Goal: Task Accomplishment & Management: Use online tool/utility

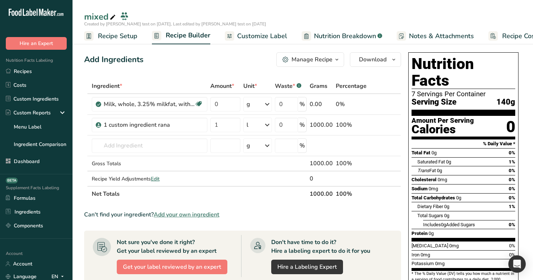
scroll to position [0, 25]
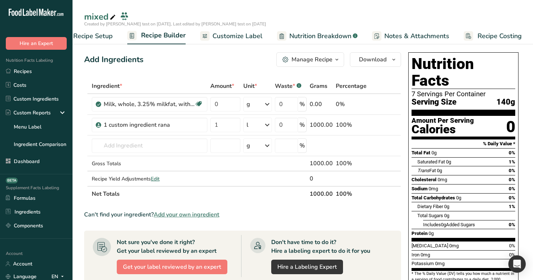
click at [102, 38] on span "Recipe Setup" at bounding box center [93, 36] width 40 height 10
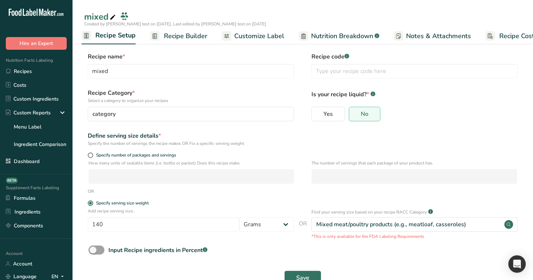
scroll to position [21, 0]
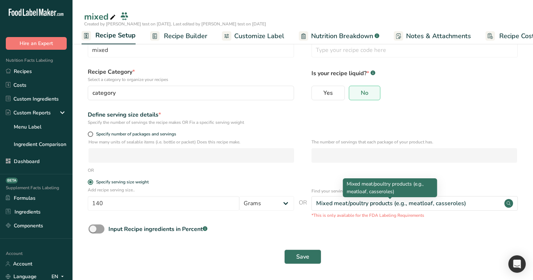
click at [366, 195] on div "Mixed meat/poultry products (e.g., meatloaf, casseroles)" at bounding box center [390, 187] width 94 height 19
click at [366, 201] on div "Mixed meat/poultry products (e.g., meatloaf, casseroles)" at bounding box center [391, 203] width 150 height 9
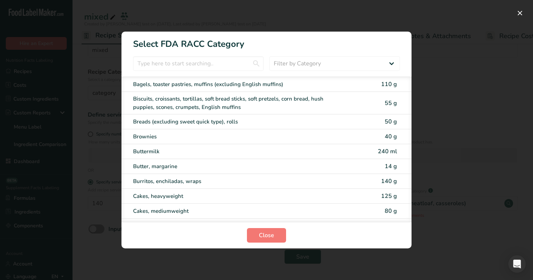
drag, startPoint x: 261, startPoint y: 55, endPoint x: 279, endPoint y: 52, distance: 18.7
click at [261, 55] on section "Select FDA RACC Category Filter by Category All Cereals and other grain product…" at bounding box center [267, 140] width 290 height 217
click at [315, 67] on select "Filter by Category All Cereals and other grain products (Children 1–3 years) Eg…" at bounding box center [335, 63] width 131 height 15
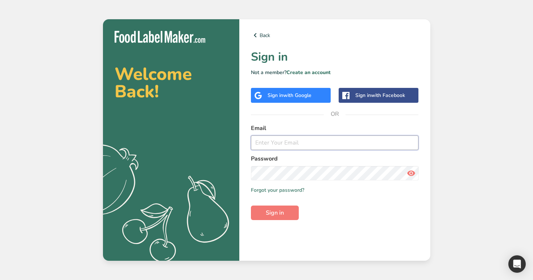
click at [306, 143] on input "email" at bounding box center [335, 142] width 168 height 15
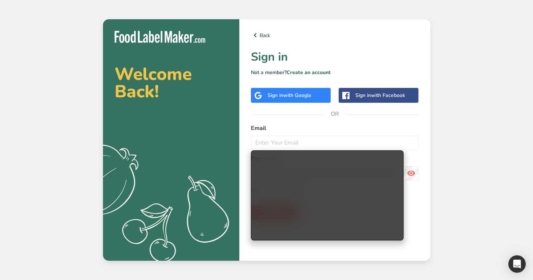
type input "admin@test.com"
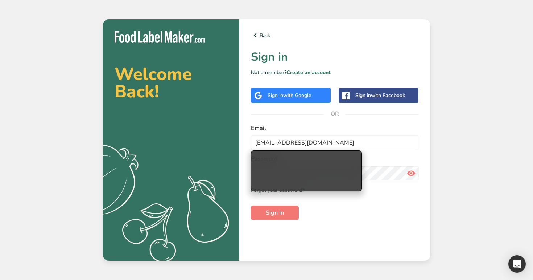
click at [274, 120] on div "Back Sign in Not a member? Create an account Sign in with Google Sign in with F…" at bounding box center [334, 139] width 191 height 241
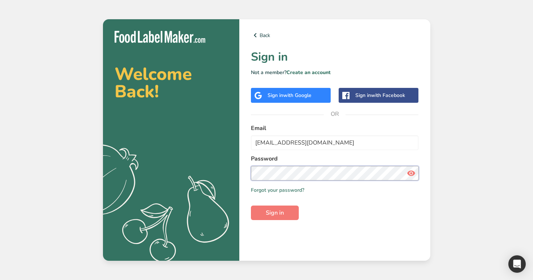
click at [251, 205] on button "Sign in" at bounding box center [275, 212] width 48 height 15
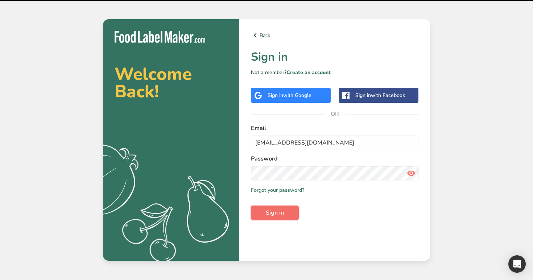
click at [275, 210] on span "Sign in" at bounding box center [275, 212] width 18 height 9
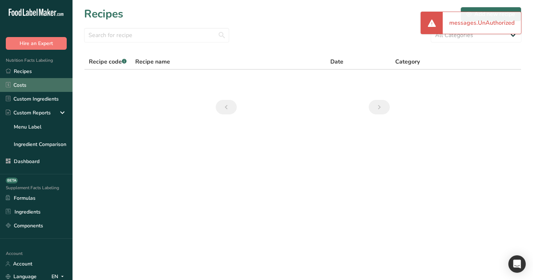
click at [34, 80] on link "Costs" at bounding box center [36, 85] width 73 height 14
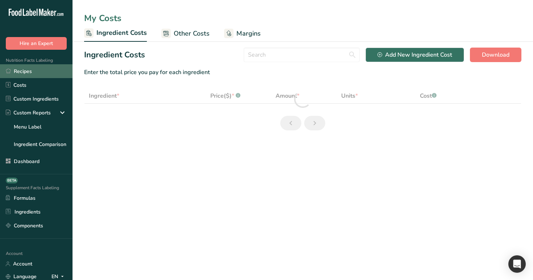
click at [44, 73] on link "Recipes" at bounding box center [36, 71] width 73 height 14
select select "12"
select select "3"
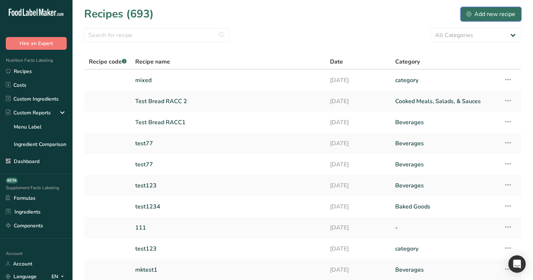
click at [489, 12] on div "Add new recipe" at bounding box center [491, 14] width 49 height 9
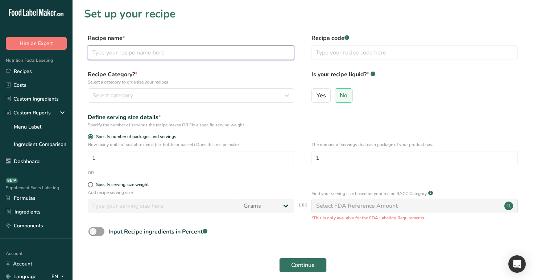
click at [238, 51] on input "text" at bounding box center [191, 52] width 206 height 15
click at [102, 185] on div "Specify serving size weight" at bounding box center [122, 184] width 53 height 5
click at [93, 185] on input "Specify serving size weight" at bounding box center [90, 184] width 5 height 5
radio input "true"
radio input "false"
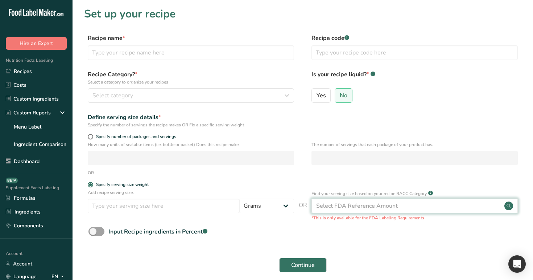
click at [361, 208] on div "Select FDA Reference Amount" at bounding box center [357, 205] width 82 height 9
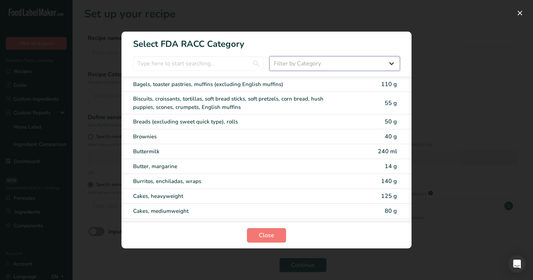
click at [375, 62] on select "Filter by Category All Bakery products Beverages Cereals and other grain produc…" at bounding box center [335, 63] width 131 height 15
click at [522, 13] on button "RACC Category Selection Modal" at bounding box center [521, 13] width 12 height 12
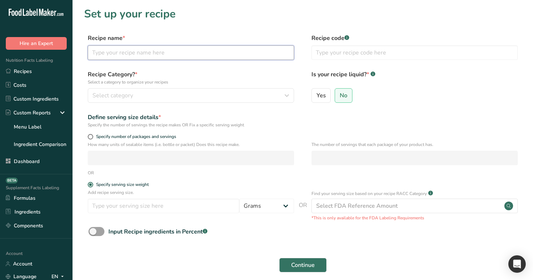
click at [196, 57] on input "text" at bounding box center [191, 52] width 206 height 15
click at [183, 58] on input "text" at bounding box center [191, 52] width 206 height 15
type input "test"
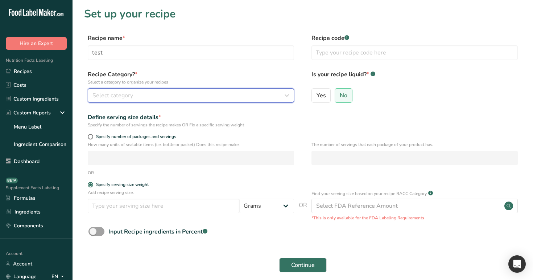
click at [181, 100] on button "Select category" at bounding box center [191, 95] width 206 height 15
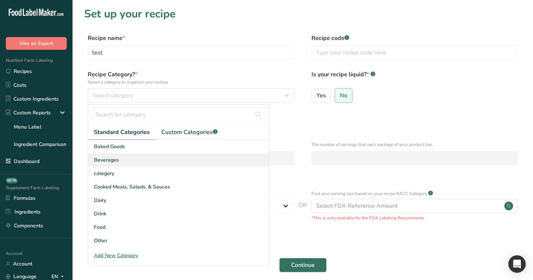
click at [182, 164] on div "Beverages" at bounding box center [178, 159] width 181 height 13
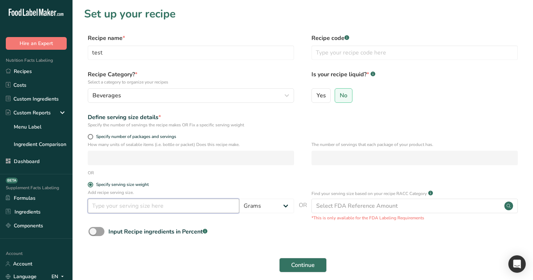
click at [166, 202] on input "number" at bounding box center [164, 205] width 152 height 15
type input "123"
click at [296, 269] on button "Continue" at bounding box center [303, 265] width 48 height 15
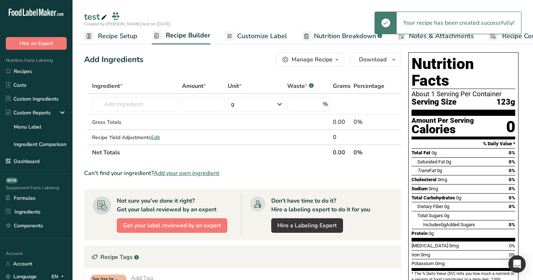
click at [248, 36] on span "Customize Label" at bounding box center [262, 36] width 50 height 10
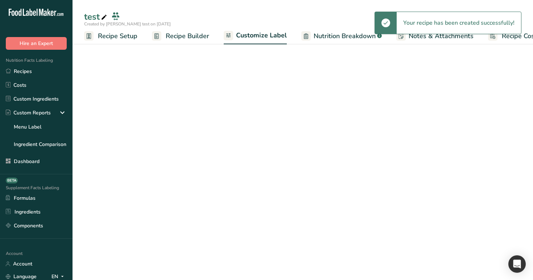
scroll to position [0, 25]
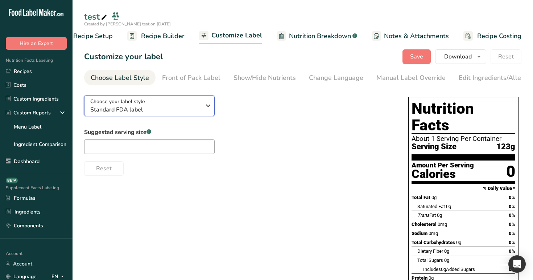
click at [189, 111] on span "Standard FDA label" at bounding box center [145, 109] width 111 height 9
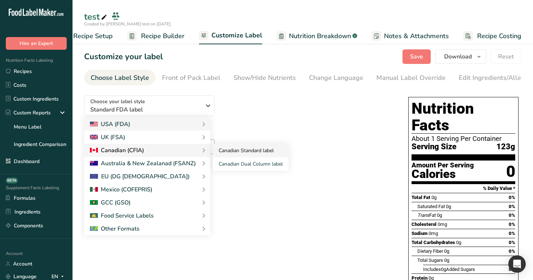
click at [245, 155] on link "Canadian Standard label" at bounding box center [251, 150] width 76 height 13
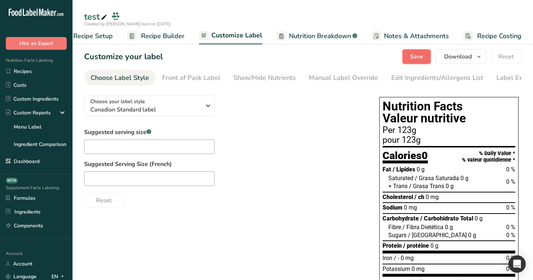
click at [422, 56] on span "Save" at bounding box center [416, 56] width 13 height 9
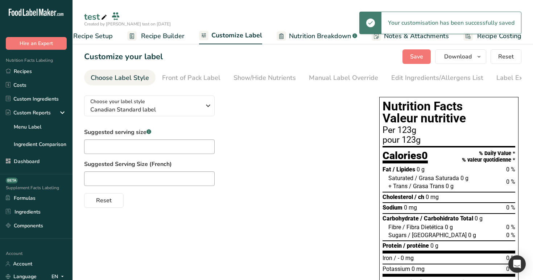
click at [147, 38] on span "Recipe Builder" at bounding box center [163, 36] width 44 height 10
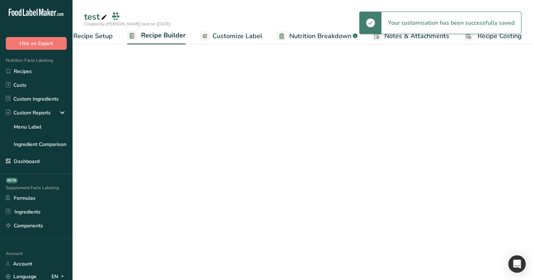
scroll to position [0, 25]
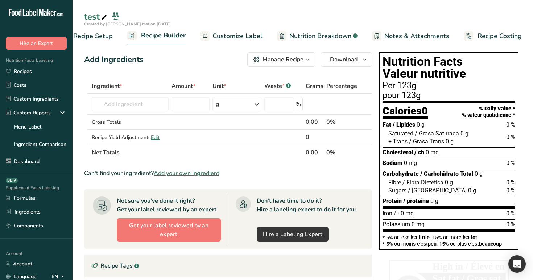
click at [103, 39] on span "Recipe Setup" at bounding box center [93, 36] width 40 height 10
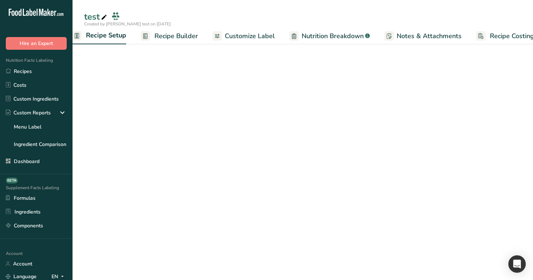
scroll to position [0, 3]
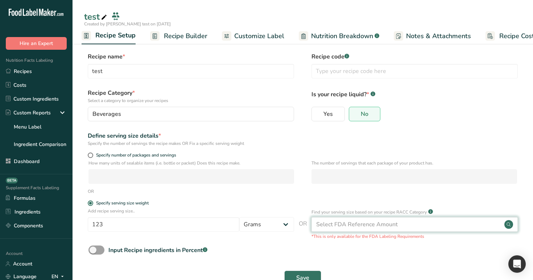
click at [359, 228] on div "Select FDA Reference Amount" at bounding box center [357, 224] width 82 height 9
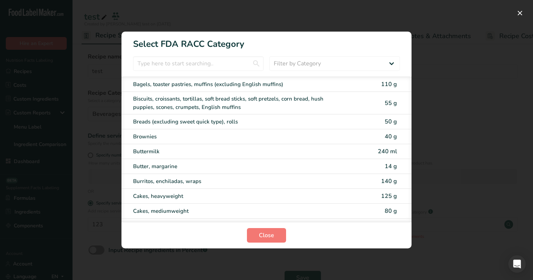
click at [313, 187] on div "Burritos, enchiladas, wraps 140 g" at bounding box center [267, 181] width 290 height 15
type input "140"
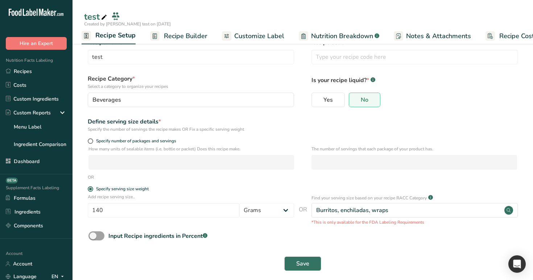
scroll to position [21, 0]
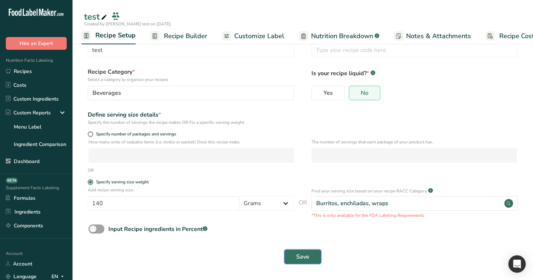
click at [308, 253] on span "Save" at bounding box center [302, 256] width 13 height 9
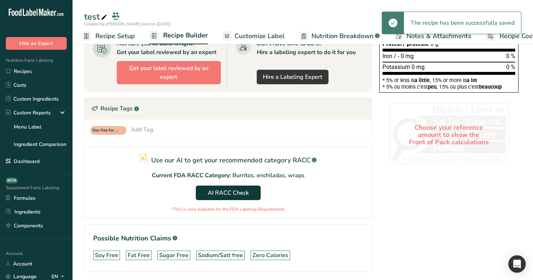
scroll to position [184, 0]
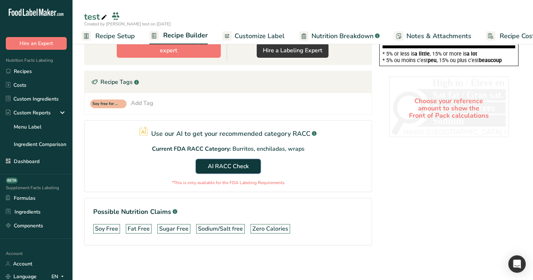
click at [246, 163] on span "AI RACC Check" at bounding box center [228, 166] width 41 height 9
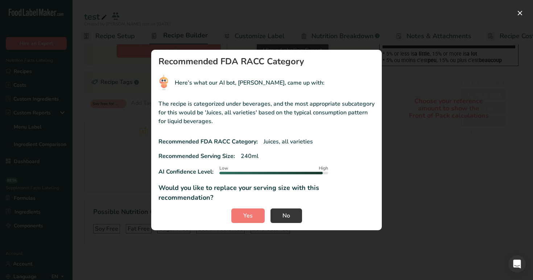
click at [247, 199] on section "Recommended FDA RACC Category Here’s what our AI bot, RIA, came up with: The re…" at bounding box center [266, 140] width 231 height 180
click at [251, 220] on section "Recommended FDA RACC Category Here’s what our AI bot, RIA, came up with: The re…" at bounding box center [266, 140] width 231 height 180
click at [251, 213] on span "Yes" at bounding box center [247, 215] width 9 height 9
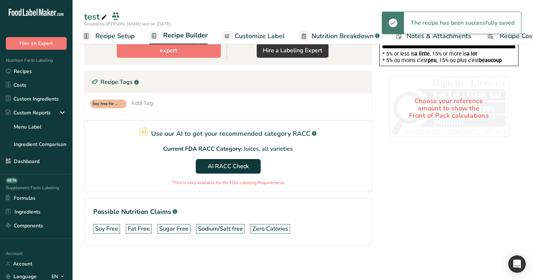
click at [118, 37] on span "Recipe Setup" at bounding box center [115, 36] width 40 height 10
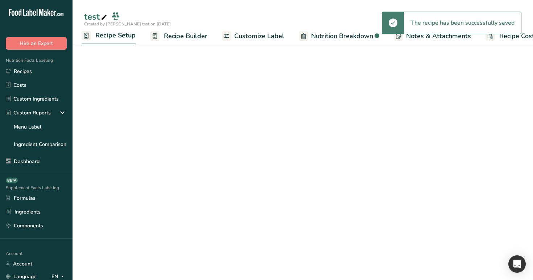
select select "27"
select select "29"
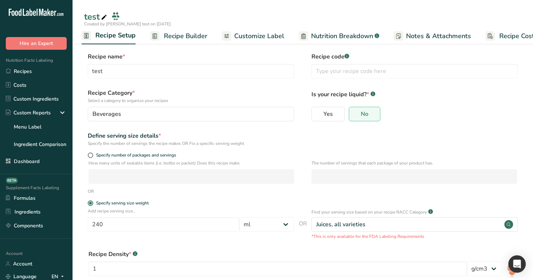
click at [171, 31] on span "Recipe Builder" at bounding box center [186, 36] width 44 height 10
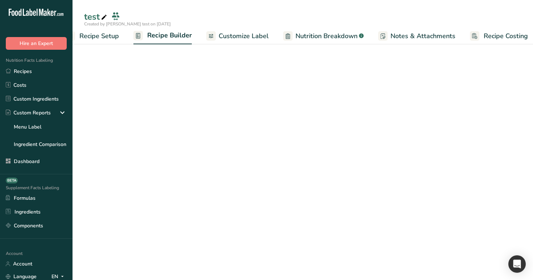
scroll to position [0, 25]
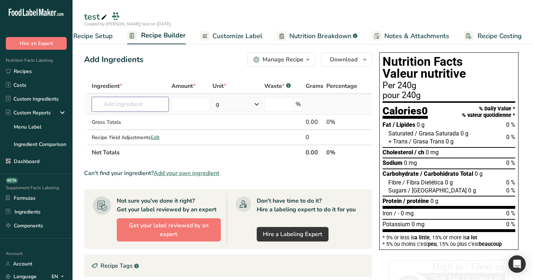
click at [139, 105] on input "text" at bounding box center [130, 104] width 77 height 15
click at [138, 104] on input "text" at bounding box center [130, 104] width 77 height 15
click at [153, 101] on input "text" at bounding box center [130, 104] width 77 height 15
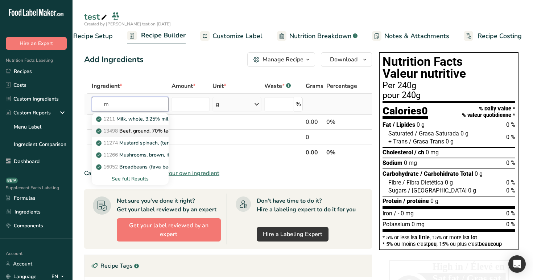
type input "m"
click at [140, 129] on p "13498 Beef, ground, 70% lean meat / 30% fat, raw" at bounding box center [160, 131] width 124 height 8
type input "Beef, ground, 70% lean meat / 30% fat, raw"
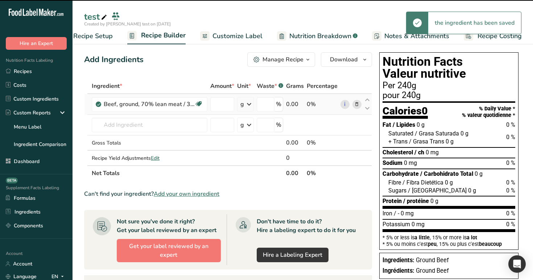
type input "0"
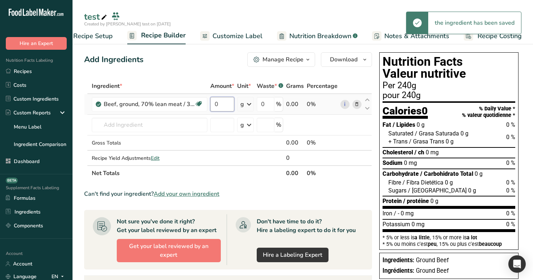
click at [222, 104] on input "0" at bounding box center [222, 104] width 24 height 15
type input "1"
click at [253, 107] on div "Ingredient * Amount * Unit * Waste * .a-a{fill:#347362;}.b-a{fill:#fff;} Grams …" at bounding box center [228, 129] width 288 height 102
click at [253, 107] on icon at bounding box center [249, 104] width 9 height 13
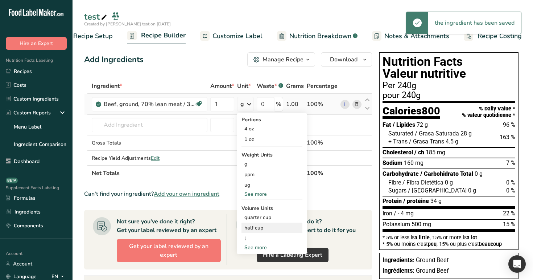
click at [266, 226] on div "half cup" at bounding box center [272, 228] width 55 height 8
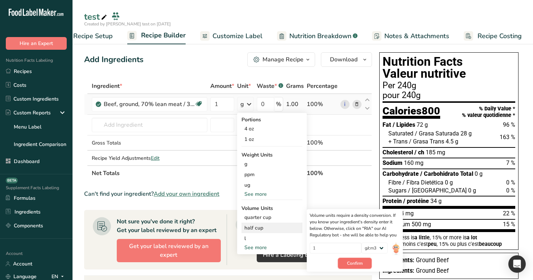
click at [357, 262] on span "Confirm" at bounding box center [355, 263] width 16 height 7
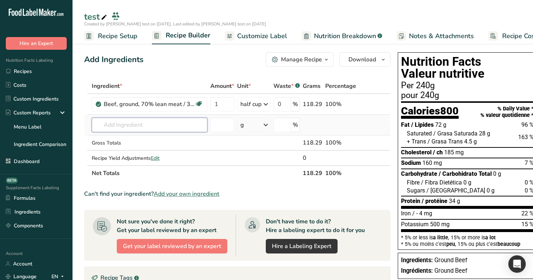
click at [179, 127] on input "text" at bounding box center [150, 125] width 116 height 15
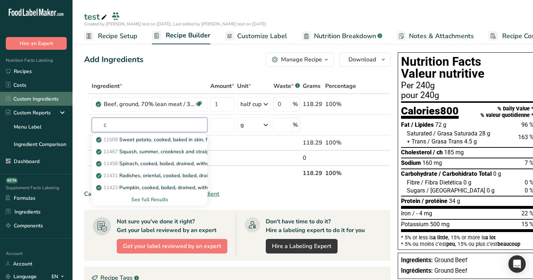
type input "c"
click at [32, 104] on link "Custom Ingredients" at bounding box center [36, 99] width 73 height 14
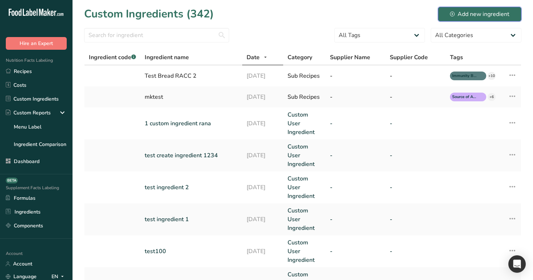
click at [485, 16] on div "Add new ingredient" at bounding box center [480, 14] width 60 height 9
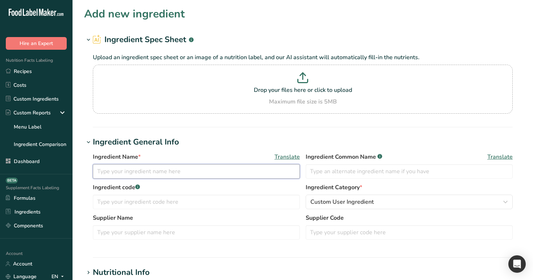
click at [194, 171] on input "text" at bounding box center [196, 171] width 207 height 15
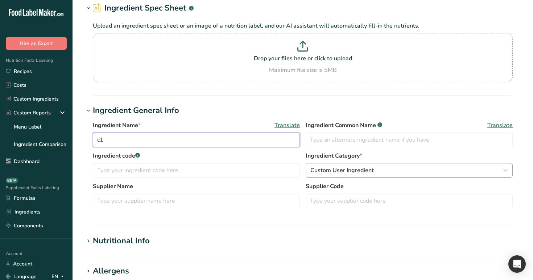
scroll to position [71, 0]
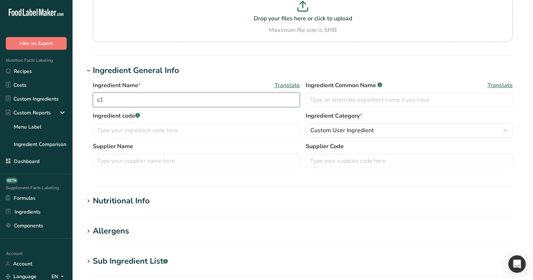
type input "c1"
click at [193, 206] on h1 "Nutritional Info" at bounding box center [303, 201] width 438 height 12
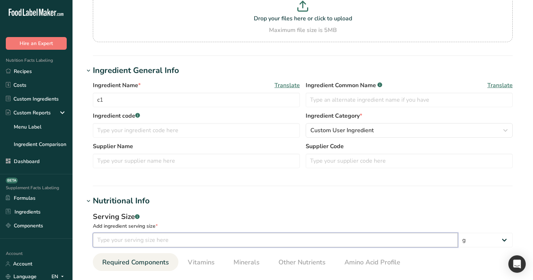
click at [182, 239] on input "number" at bounding box center [275, 240] width 365 height 15
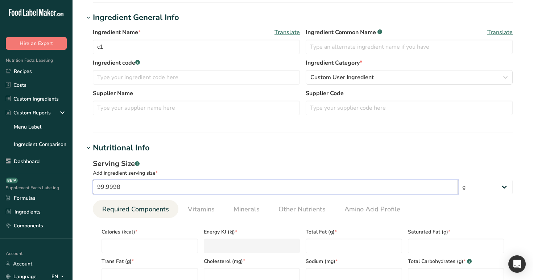
scroll to position [142, 0]
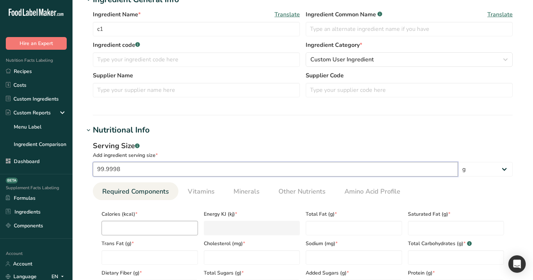
type input "99.9998"
click at [161, 228] on input "number" at bounding box center [150, 228] width 97 height 15
click at [414, 168] on input "99.9998" at bounding box center [275, 169] width 365 height 15
type input "100"
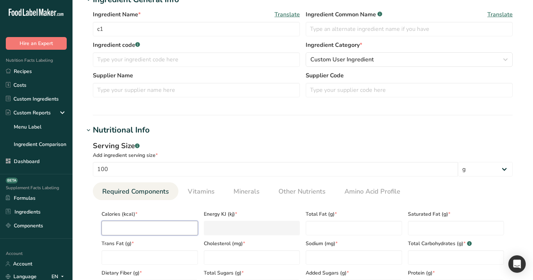
click at [169, 226] on input "number" at bounding box center [150, 228] width 97 height 15
type input "1"
type KJ "4.2"
type input "10"
type KJ "41.8"
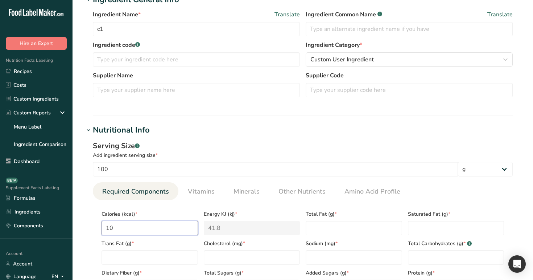
type input "100"
type KJ "418.4"
type input "100"
type Fat "100"
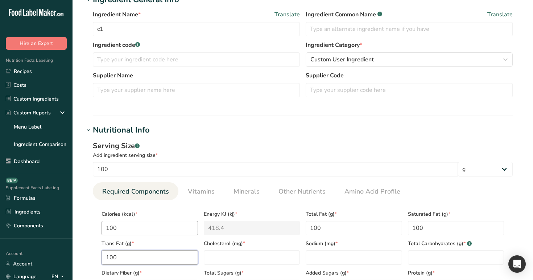
type Fat "100"
type input "100"
type Carbohydrates "100"
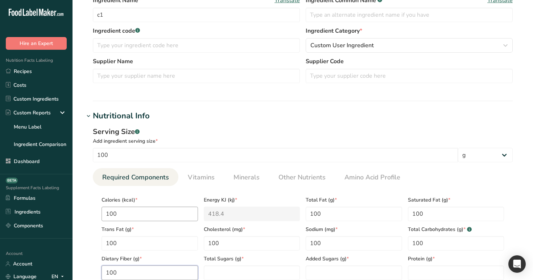
type Fiber "100"
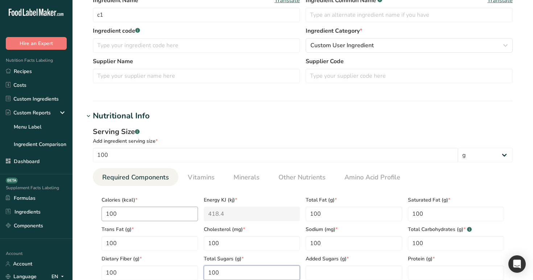
type Sugars "100"
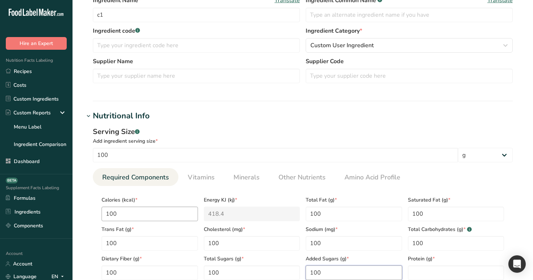
type Sugars "100"
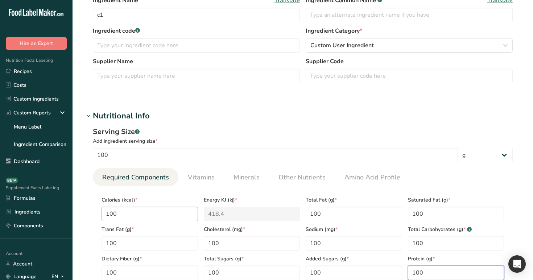
type input "100"
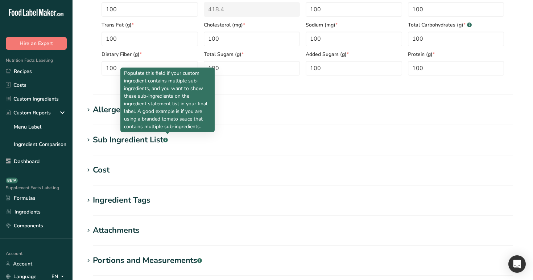
click at [202, 149] on section "Sub Ingredient List .a-a{fill:#347362;}.b-a{fill:#fff;} Translate" at bounding box center [303, 144] width 438 height 21
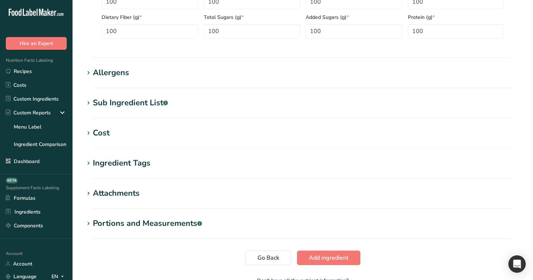
scroll to position [444, 0]
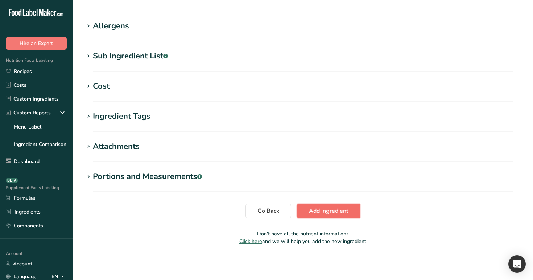
click at [329, 209] on span "Add ingredient" at bounding box center [329, 210] width 40 height 9
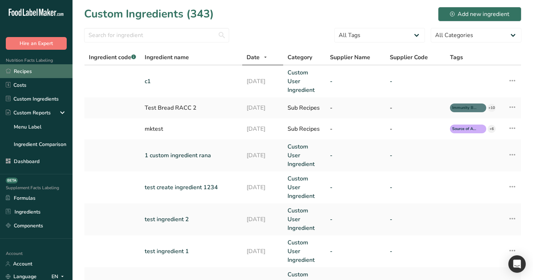
click at [58, 76] on link "Recipes" at bounding box center [36, 71] width 73 height 14
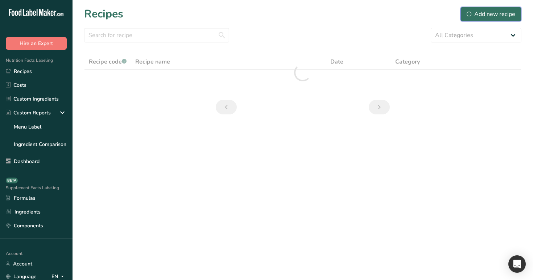
click at [468, 10] on div "Add new recipe" at bounding box center [491, 14] width 49 height 9
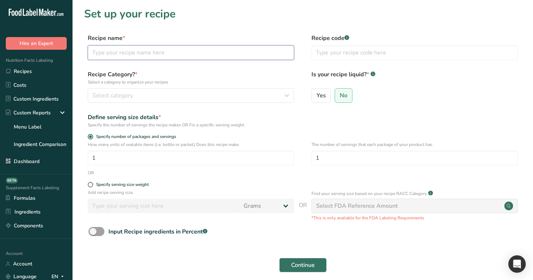
click at [263, 55] on input "text" at bounding box center [191, 52] width 206 height 15
paste input "c1"
type input "c1"
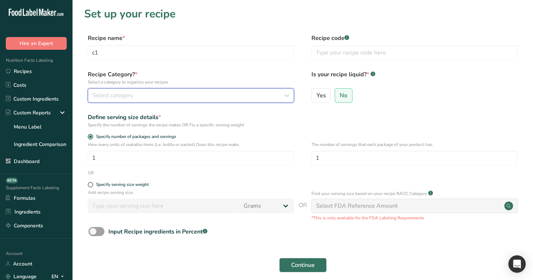
click at [235, 101] on button "Select category" at bounding box center [191, 95] width 206 height 15
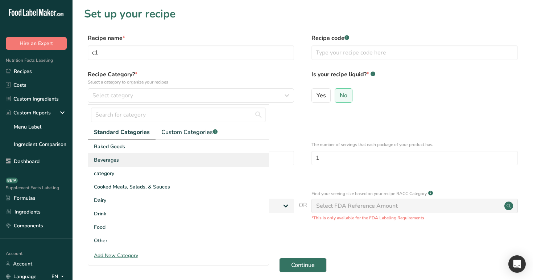
click at [218, 166] on div "Beverages" at bounding box center [178, 159] width 181 height 13
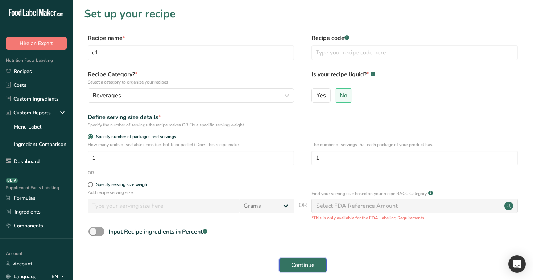
click at [299, 261] on span "Continue" at bounding box center [303, 265] width 24 height 9
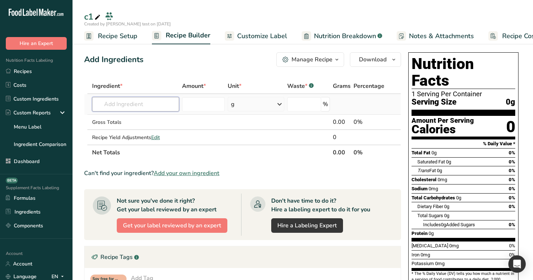
click at [123, 107] on input "text" at bounding box center [135, 104] width 87 height 15
paste input "c1"
type input "c1"
click at [129, 118] on div "c1" at bounding box center [130, 119] width 64 height 8
type input "c1"
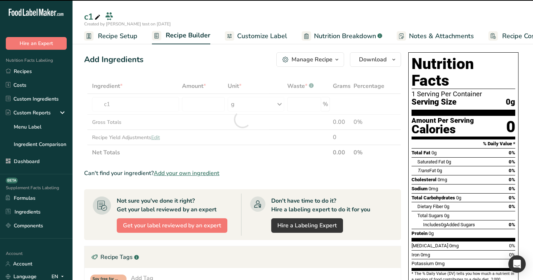
type input "0"
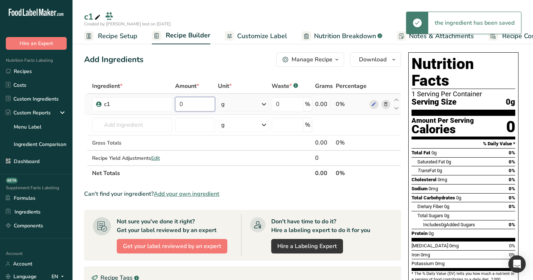
click at [196, 102] on input "0" at bounding box center [195, 104] width 40 height 15
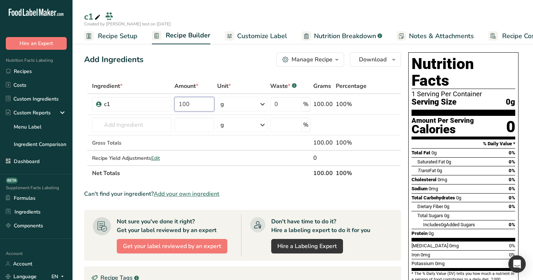
type input "100"
click at [222, 68] on div "Add Ingredients Manage Recipe Delete Recipe Duplicate Recipe Scale Recipe Save …" at bounding box center [244, 249] width 321 height 400
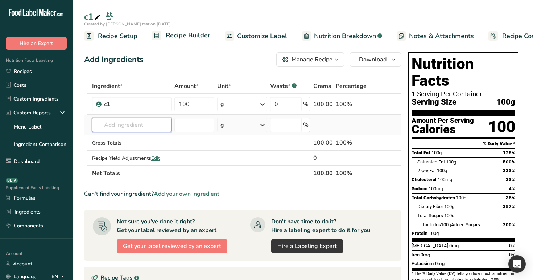
click at [130, 127] on input "text" at bounding box center [131, 125] width 79 height 15
type input "c1"
click at [123, 140] on div "c1" at bounding box center [126, 140] width 56 height 8
type input "c1"
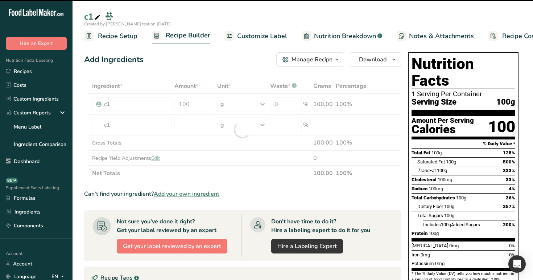
type input "0"
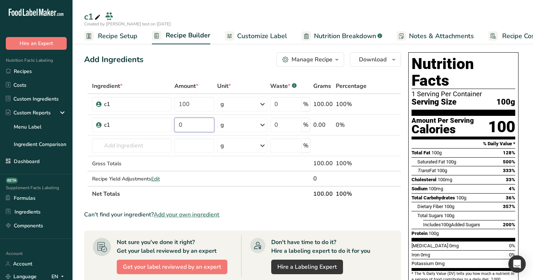
click at [194, 124] on input "0" at bounding box center [195, 125] width 40 height 15
type input "100"
click at [241, 124] on div "Ingredient * Amount * Unit * Waste * .a-a{fill:#347362;}.b-a{fill:#fff;} Grams …" at bounding box center [242, 139] width 317 height 123
click at [239, 125] on div "g" at bounding box center [242, 125] width 50 height 15
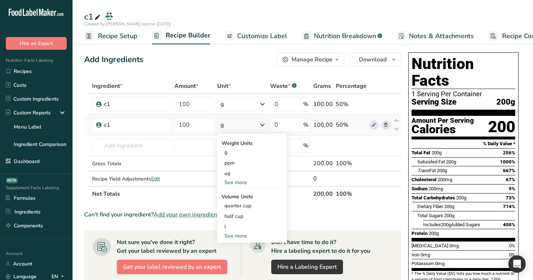
click at [239, 235] on div "See more" at bounding box center [252, 236] width 61 height 8
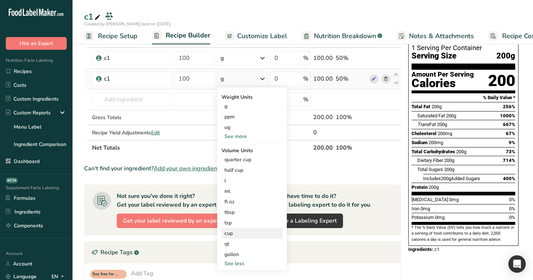
scroll to position [58, 0]
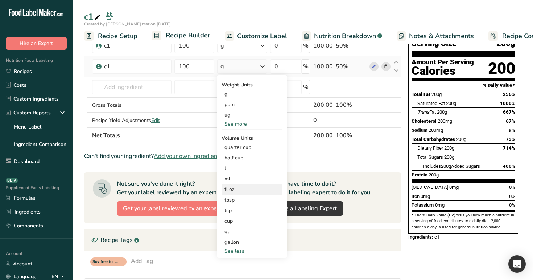
click at [234, 190] on div "fl oz" at bounding box center [252, 189] width 55 height 8
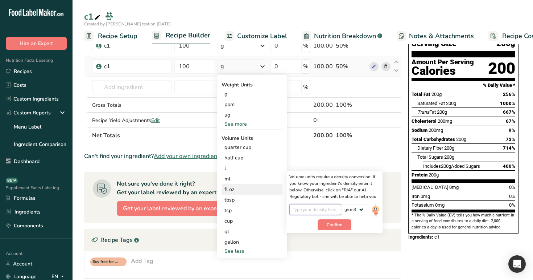
click at [325, 207] on input "number" at bounding box center [316, 209] width 52 height 11
type input "1"
click at [333, 227] on span "Confirm" at bounding box center [335, 224] width 16 height 7
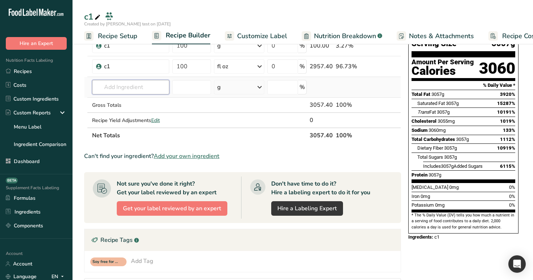
click at [122, 87] on input "text" at bounding box center [130, 87] width 77 height 15
type input "c1"
click at [138, 104] on div "c1" at bounding box center [125, 102] width 54 height 8
type input "c1"
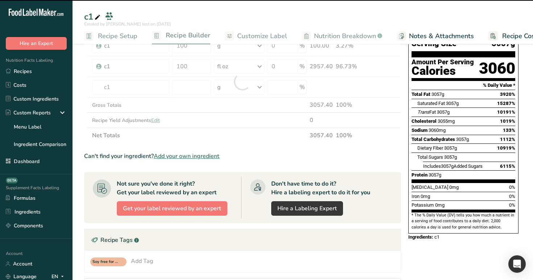
type input "0"
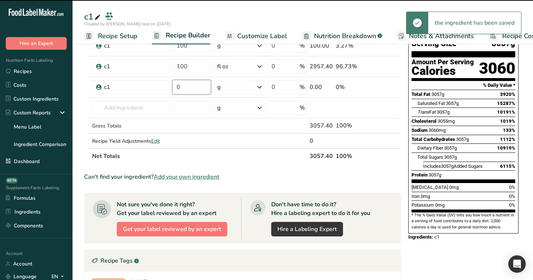
click at [194, 87] on input "0" at bounding box center [191, 87] width 39 height 15
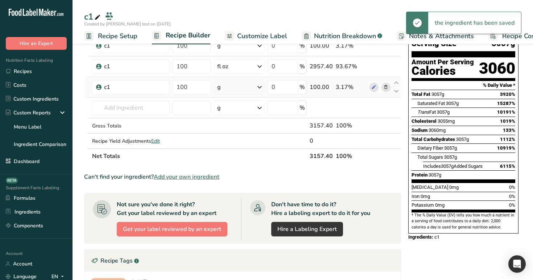
click at [234, 87] on div "Ingredient * Amount * Unit * Waste * .a-a{fill:#347362;}.b-a{fill:#fff;} Grams …" at bounding box center [242, 92] width 317 height 144
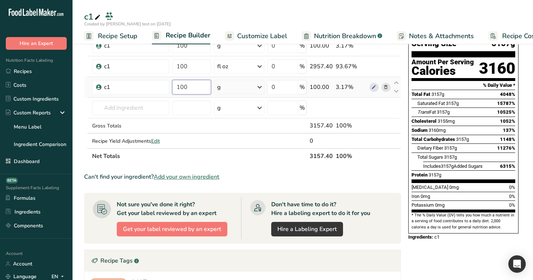
click at [194, 86] on input "100" at bounding box center [191, 87] width 39 height 15
type input "1"
click at [261, 88] on div "Ingredient * Amount * Unit * Waste * .a-a{fill:#347362;}.b-a{fill:#fff;} Grams …" at bounding box center [242, 92] width 317 height 144
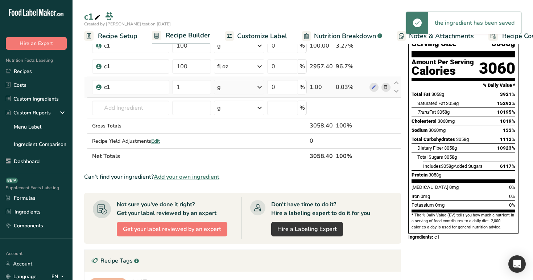
click at [261, 88] on icon at bounding box center [259, 87] width 9 height 13
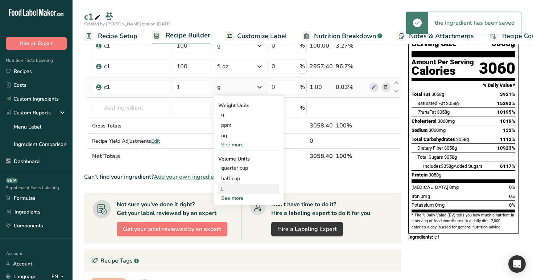
click at [241, 190] on div "l" at bounding box center [248, 189] width 55 height 8
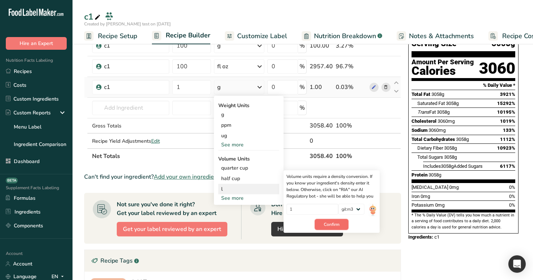
click at [331, 225] on span "Confirm" at bounding box center [332, 224] width 16 height 7
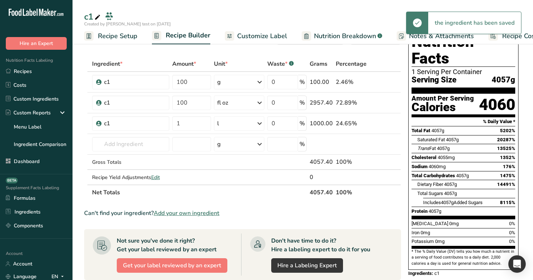
scroll to position [19, 0]
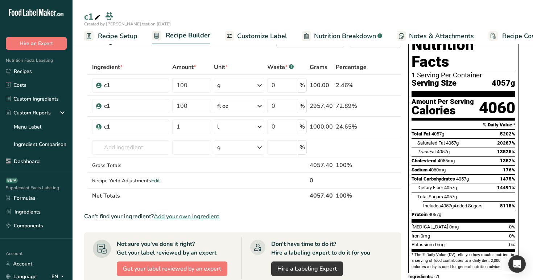
click at [337, 36] on span "Nutrition Breakdown" at bounding box center [345, 36] width 62 height 10
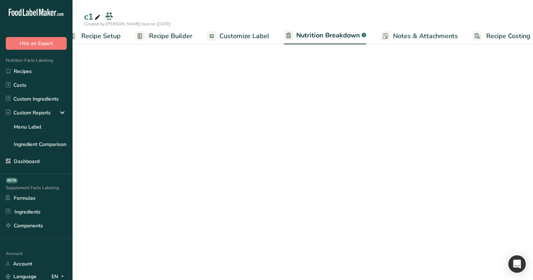
select select "Calories"
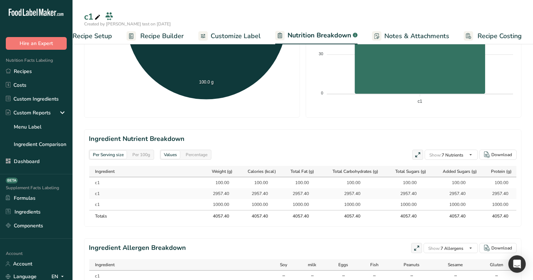
scroll to position [292, 0]
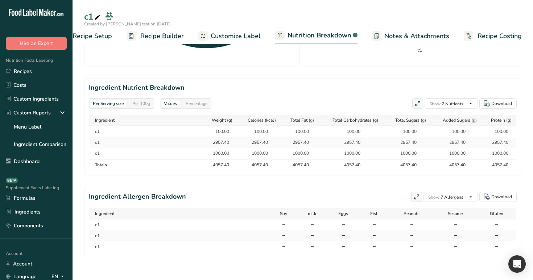
click at [138, 102] on div "Per 100g" at bounding box center [142, 103] width 24 height 8
click at [197, 102] on div "Percentage" at bounding box center [197, 103] width 28 height 8
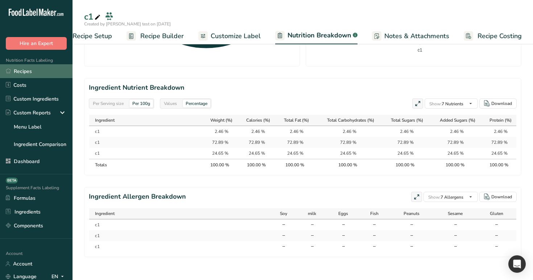
click at [56, 74] on link "Recipes" at bounding box center [36, 71] width 73 height 14
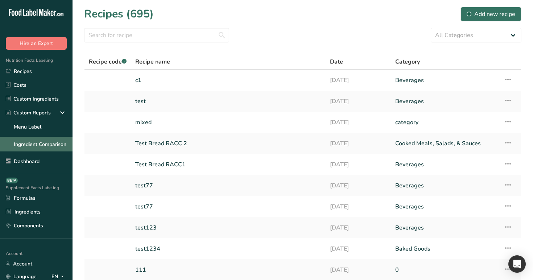
click at [58, 141] on link "Ingredient Comparison" at bounding box center [36, 144] width 73 height 15
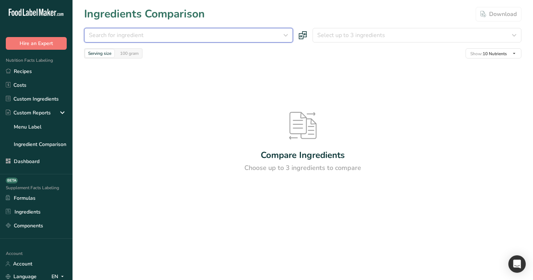
click at [197, 36] on div "Search for ingredient" at bounding box center [186, 35] width 195 height 9
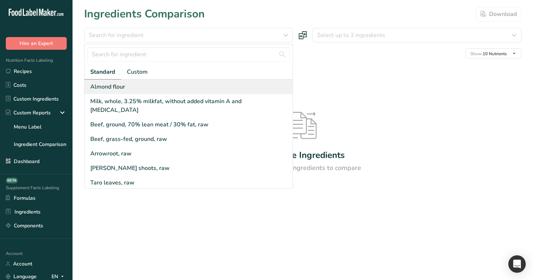
click at [201, 86] on div "Almond flour" at bounding box center [189, 86] width 208 height 15
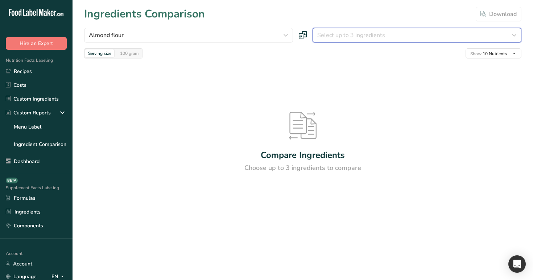
click at [356, 39] on span "Select up to 3 ingredients" at bounding box center [351, 35] width 68 height 9
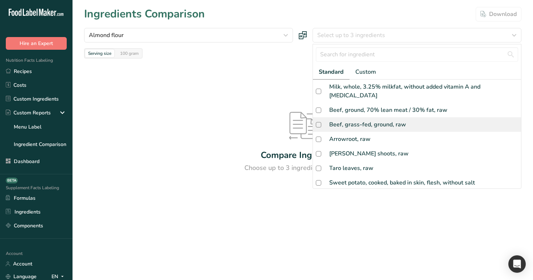
click at [358, 117] on div "Beef, grass-fed, ground, raw" at bounding box center [417, 124] width 208 height 15
checkbox input "true"
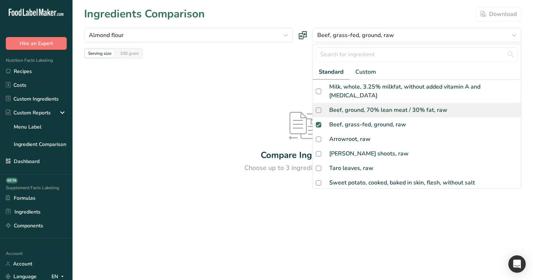
click at [367, 103] on div "Beef, ground, 70% lean meat / 30% fat, raw" at bounding box center [417, 110] width 208 height 15
checkbox input "true"
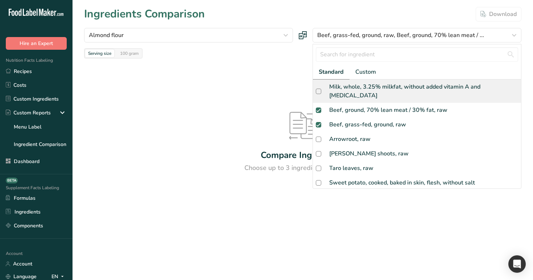
click at [376, 85] on div "Milk, whole, 3.25% milkfat, without added vitamin A and vitamin D" at bounding box center [423, 90] width 189 height 17
checkbox input "true"
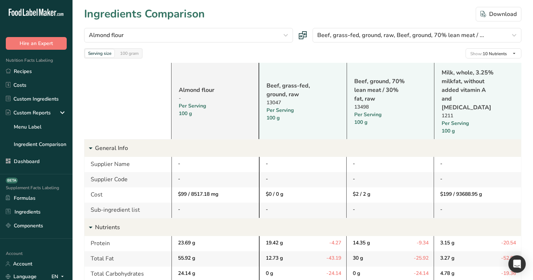
click at [198, 86] on link "Almond flour" at bounding box center [206, 90] width 54 height 9
click at [282, 83] on link "Beef, grass-fed, ground, raw" at bounding box center [294, 89] width 54 height 17
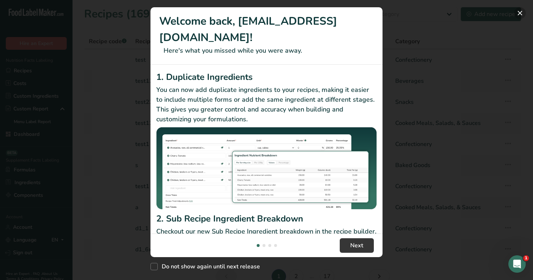
click at [523, 12] on button "New Features" at bounding box center [521, 13] width 12 height 12
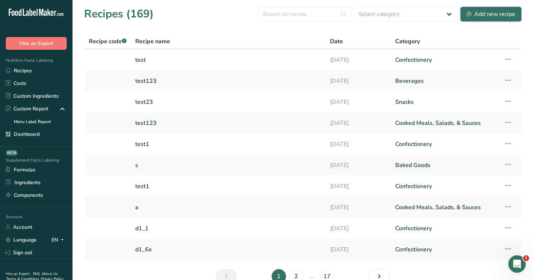
click at [468, 17] on div "Add new recipe" at bounding box center [491, 14] width 49 height 9
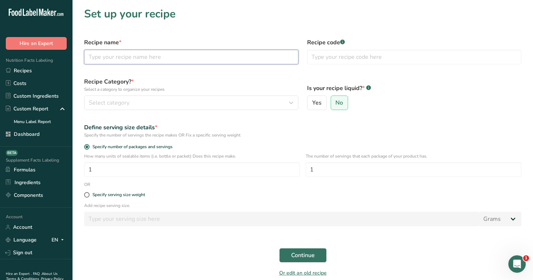
click at [209, 50] on input "text" at bounding box center [191, 57] width 214 height 15
type input "a«ڤش"
click at [311, 251] on span "Continue" at bounding box center [303, 255] width 24 height 9
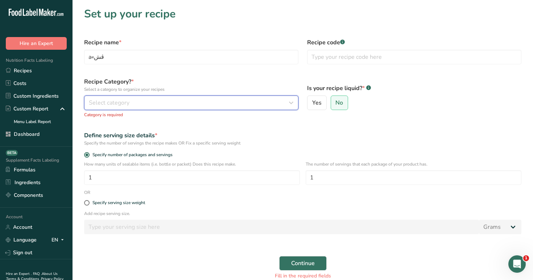
click at [226, 101] on div "Select category" at bounding box center [189, 102] width 201 height 9
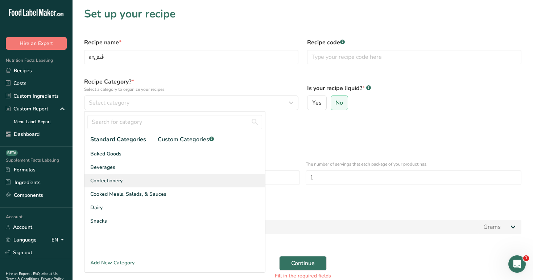
click at [193, 176] on div "Confectionery" at bounding box center [175, 180] width 181 height 13
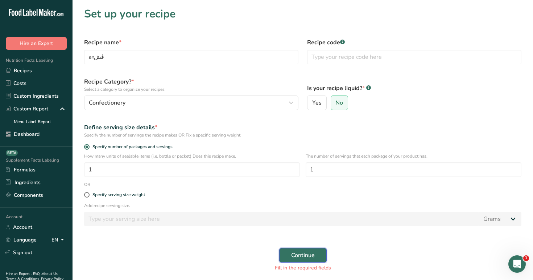
click at [315, 254] on button "Continue" at bounding box center [303, 255] width 48 height 15
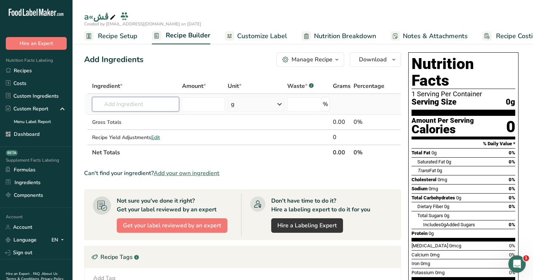
click at [139, 108] on input "text" at bounding box center [135, 104] width 87 height 15
type input "ز"
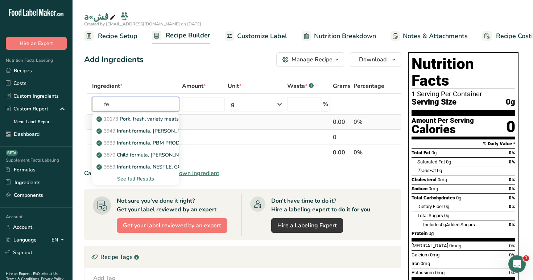
type input "f"
click at [127, 140] on p "13498 Beef, ground, 70% lean meat / 30% fat, raw" at bounding box center [160, 143] width 124 height 8
type input "Beef, ground, 70% lean meat / 30% fat, raw"
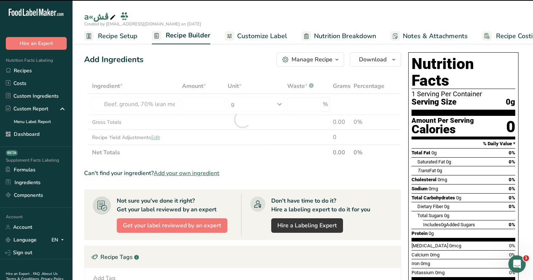
type input "0"
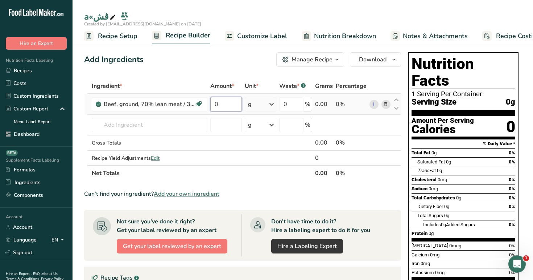
click at [226, 103] on input "0" at bounding box center [225, 104] width 31 height 15
type input "1"
click at [247, 109] on div "Ingredient * Amount * Unit * Waste * .a-a{fill:#347362;}.b-a{fill:#fff;} Grams …" at bounding box center [242, 129] width 317 height 102
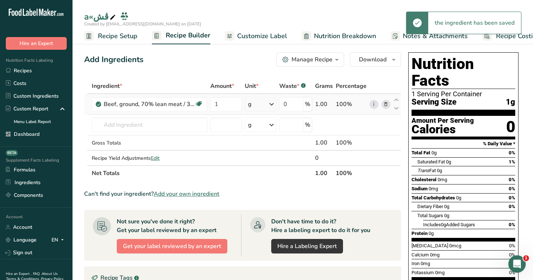
click at [258, 107] on div "g" at bounding box center [261, 104] width 32 height 15
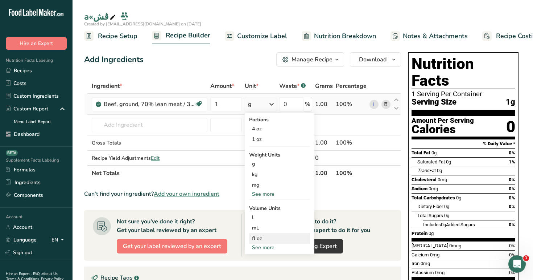
click at [276, 242] on div "fl oz" at bounding box center [279, 238] width 55 height 8
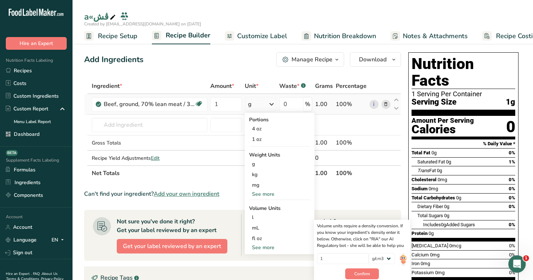
click at [275, 247] on div "See more" at bounding box center [279, 247] width 61 height 8
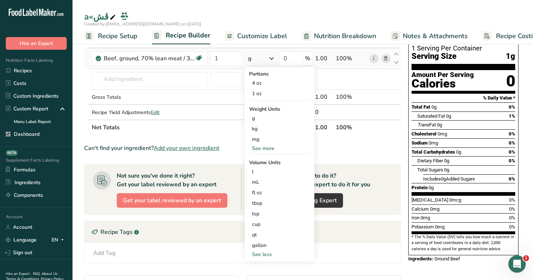
scroll to position [46, 0]
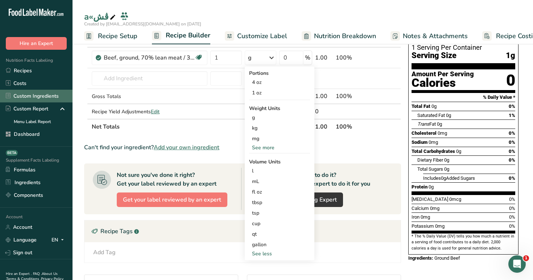
click at [34, 98] on link "Custom Ingredients" at bounding box center [36, 96] width 73 height 13
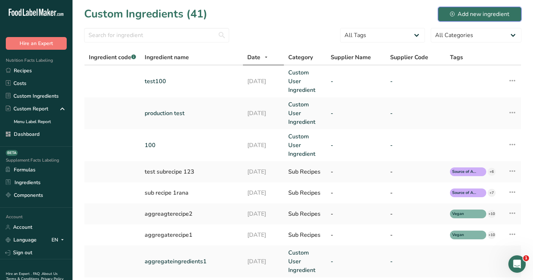
click at [490, 14] on div "Add new ingredient" at bounding box center [480, 14] width 60 height 9
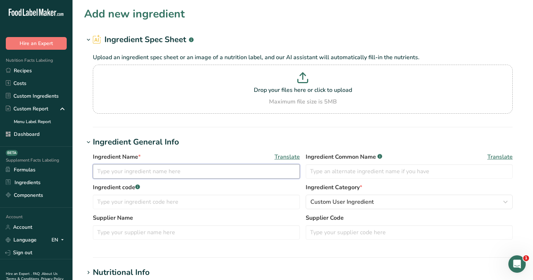
click at [199, 171] on input "text" at bounding box center [196, 171] width 207 height 15
paste input "c1"
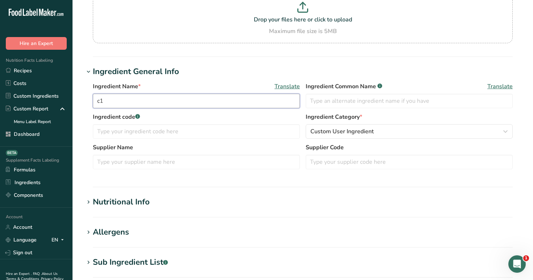
scroll to position [121, 0]
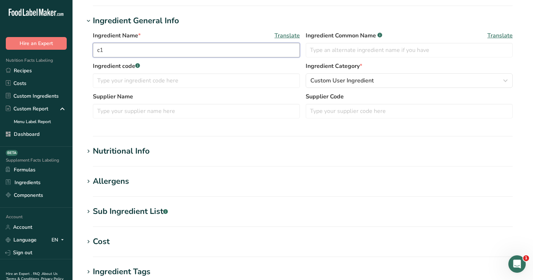
type input "c1"
click at [171, 146] on h1 "Nutritional Info" at bounding box center [303, 151] width 438 height 12
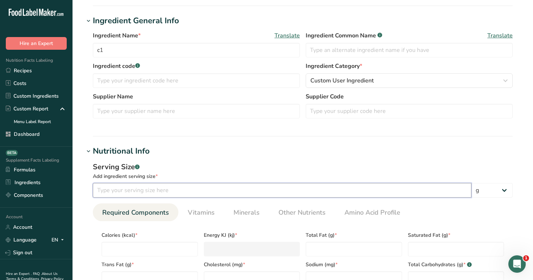
click at [174, 189] on input "number" at bounding box center [282, 190] width 379 height 15
type input "100"
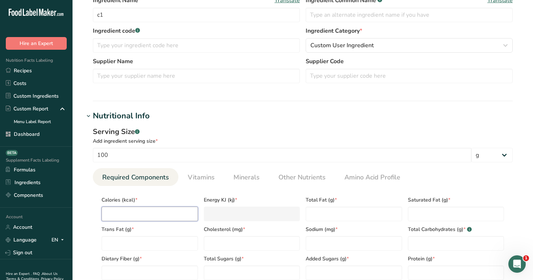
click at [121, 213] on input "number" at bounding box center [150, 213] width 97 height 15
type input "1"
type KJ "4.2"
type input "10"
type KJ "41.8"
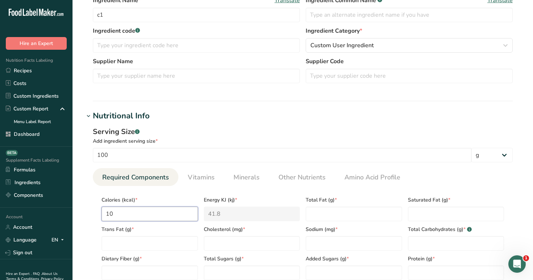
type input "100"
type KJ "418.4"
type input "100"
type Fat "100"
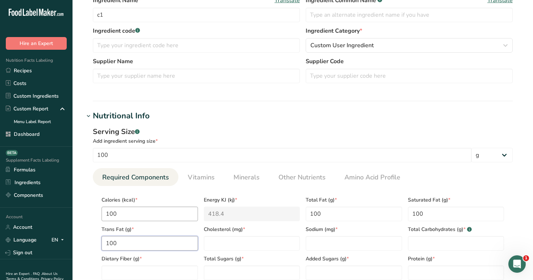
type Fat "100"
type input "100"
type Carbohydrates "100"
type Fiber "100"
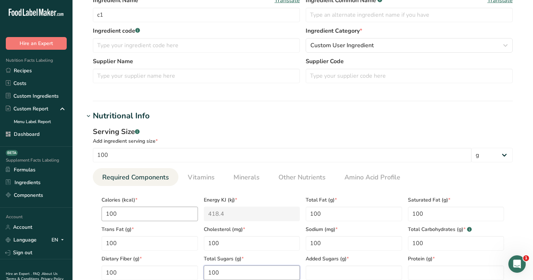
type Sugars "100"
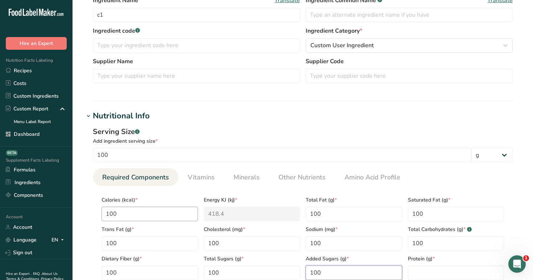
type Sugars "100"
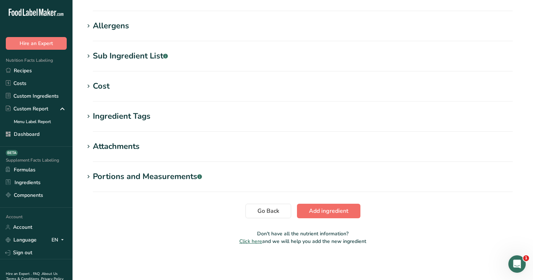
type input "100"
click at [339, 210] on span "Add ingredient" at bounding box center [329, 210] width 40 height 9
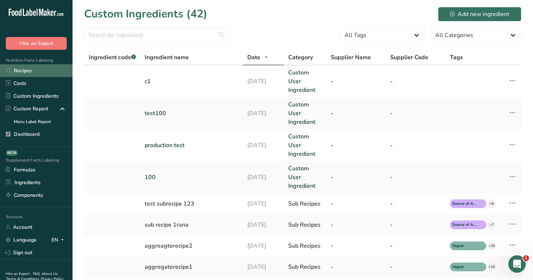
click at [62, 66] on link "Recipes" at bounding box center [36, 70] width 73 height 13
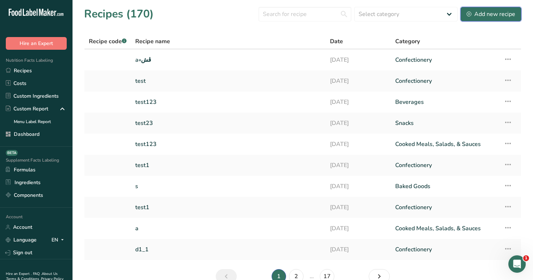
click at [497, 14] on div "Add new recipe" at bounding box center [491, 14] width 49 height 9
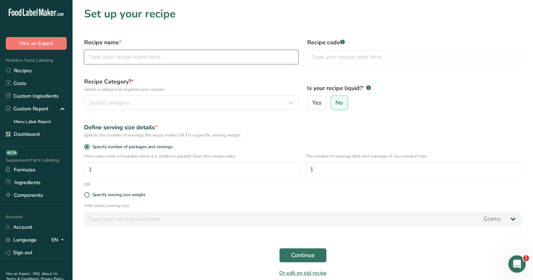
click at [257, 61] on input "text" at bounding box center [191, 57] width 214 height 15
paste input "c1"
type input "c1"
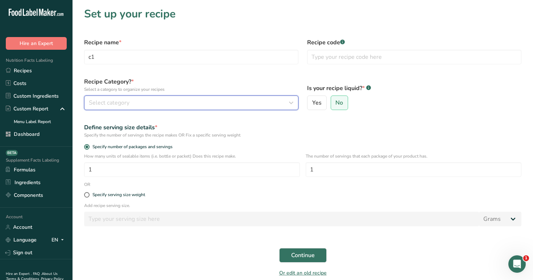
click at [218, 98] on button "Select category" at bounding box center [191, 102] width 214 height 15
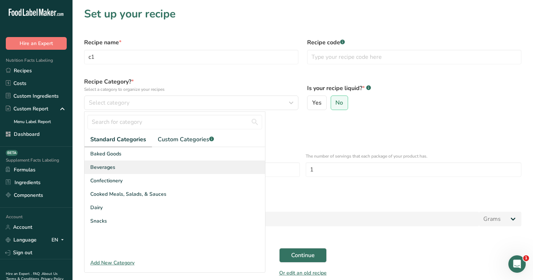
click at [188, 170] on div "Beverages" at bounding box center [175, 166] width 181 height 13
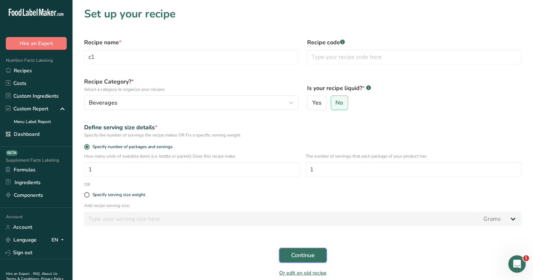
click at [297, 259] on span "Continue" at bounding box center [303, 255] width 24 height 9
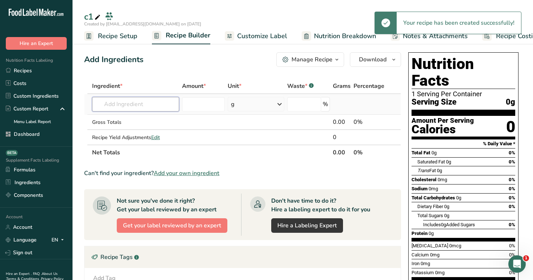
click at [144, 108] on input "text" at bounding box center [135, 104] width 87 height 15
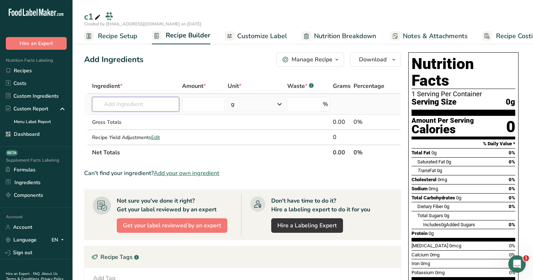
paste input "c1"
type input "c1"
click at [139, 115] on link "c1" at bounding box center [135, 119] width 87 height 12
type input "c1"
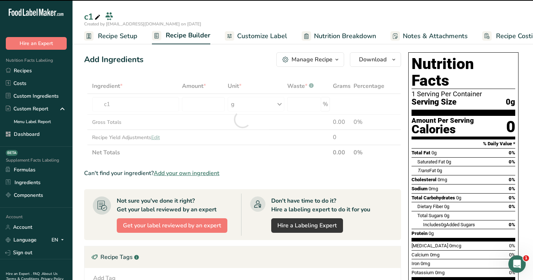
type input "0"
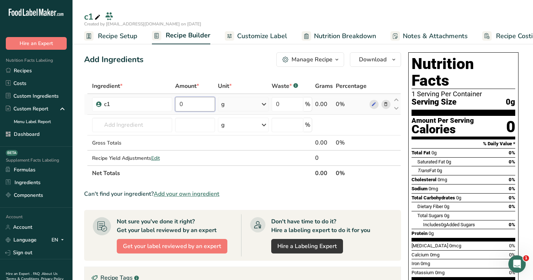
click at [200, 107] on input "0" at bounding box center [195, 104] width 40 height 15
type input "100"
click at [213, 61] on div "Add Ingredients Manage Recipe Delete Recipe Duplicate Recipe Scale Recipe Save …" at bounding box center [242, 59] width 317 height 15
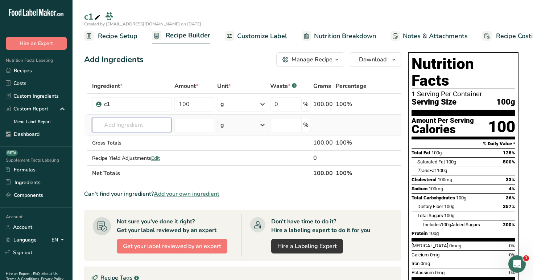
click at [152, 124] on input "text" at bounding box center [131, 125] width 79 height 15
type input "c1"
click at [126, 143] on div "c1" at bounding box center [126, 140] width 56 height 8
type input "c1"
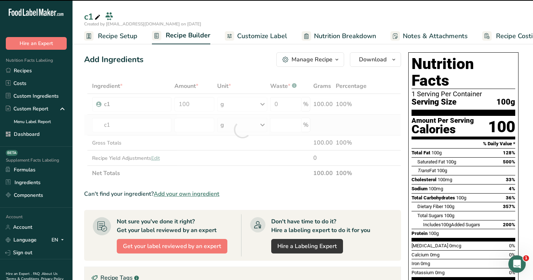
type input "0"
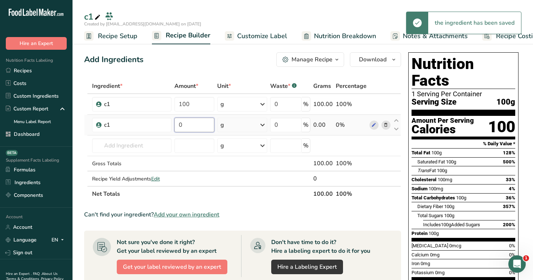
click at [202, 128] on input "0" at bounding box center [195, 125] width 40 height 15
type input "100"
click at [249, 65] on div "Add Ingredients Manage Recipe Delete Recipe Duplicate Recipe Scale Recipe Save …" at bounding box center [242, 59] width 317 height 15
click at [258, 129] on div "g" at bounding box center [242, 125] width 50 height 15
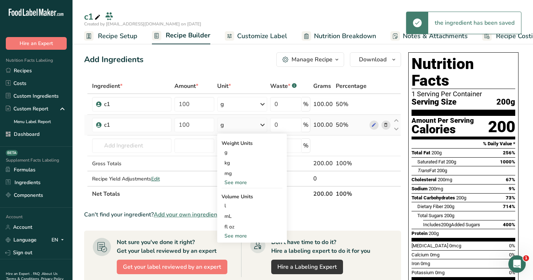
click at [246, 237] on div "See more" at bounding box center [252, 236] width 61 height 8
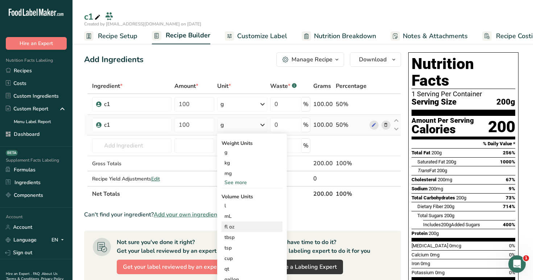
click at [238, 222] on div "fl oz" at bounding box center [252, 226] width 61 height 11
click at [243, 224] on div "fl oz" at bounding box center [252, 227] width 55 height 8
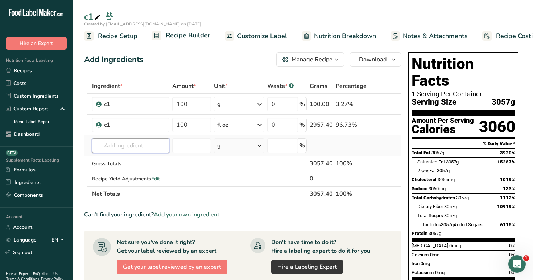
click at [124, 140] on input "text" at bounding box center [130, 145] width 77 height 15
click at [129, 155] on link "c1" at bounding box center [130, 160] width 77 height 12
type input "c1"
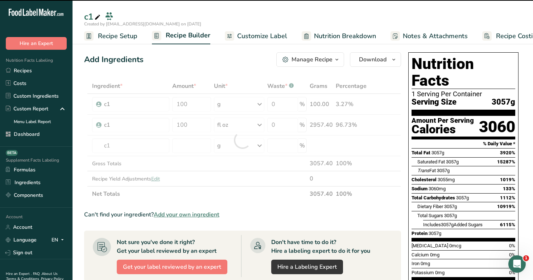
type input "0"
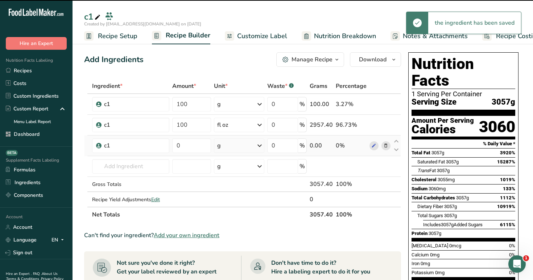
click at [245, 146] on div "g" at bounding box center [239, 145] width 50 height 15
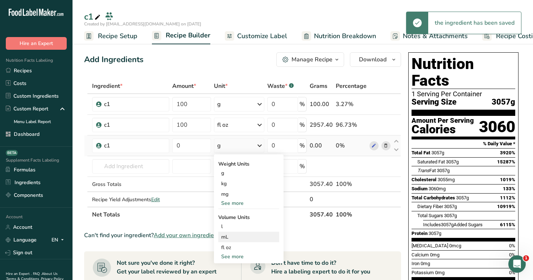
scroll to position [34, 0]
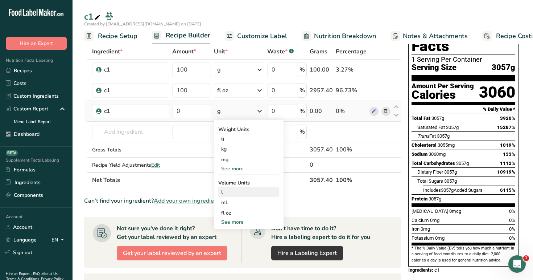
click at [248, 193] on div "l" at bounding box center [248, 192] width 55 height 8
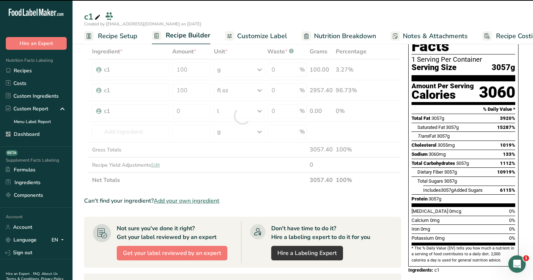
click at [201, 107] on div at bounding box center [242, 116] width 317 height 144
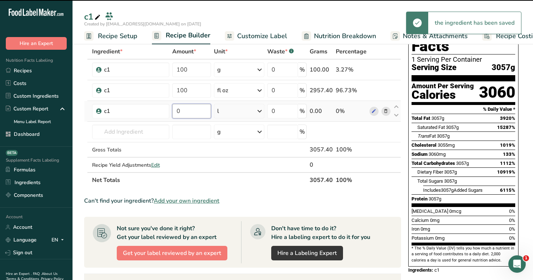
click at [200, 116] on input "0" at bounding box center [191, 111] width 39 height 15
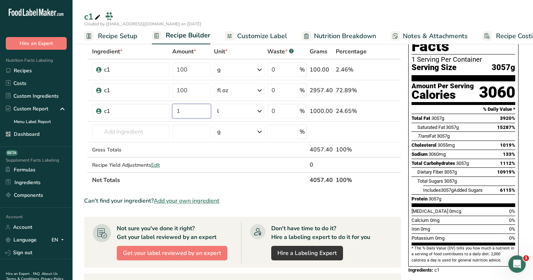
type input "1"
click at [209, 10] on div "c1" at bounding box center [303, 16] width 461 height 13
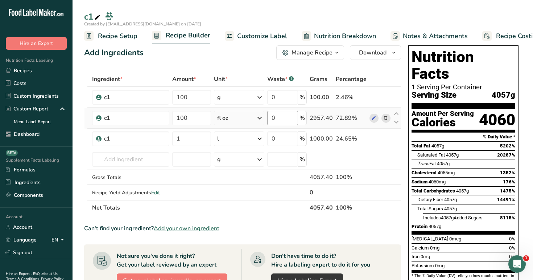
scroll to position [0, 0]
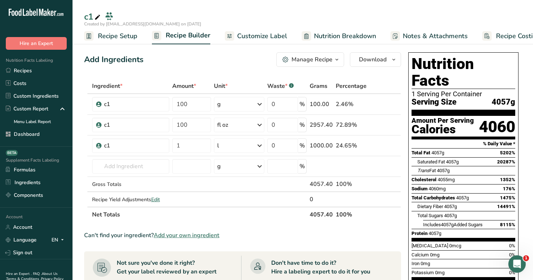
click at [344, 37] on span "Nutrition Breakdown" at bounding box center [345, 36] width 62 height 10
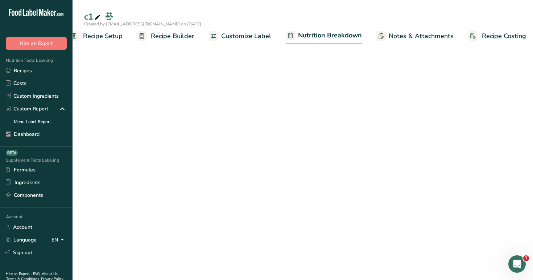
select select "Calories"
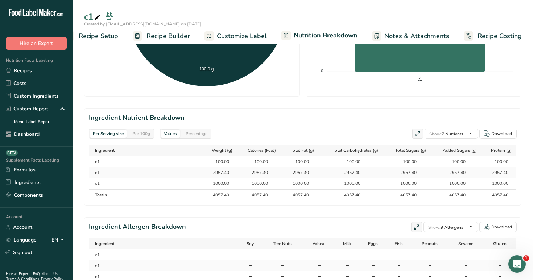
scroll to position [292, 0]
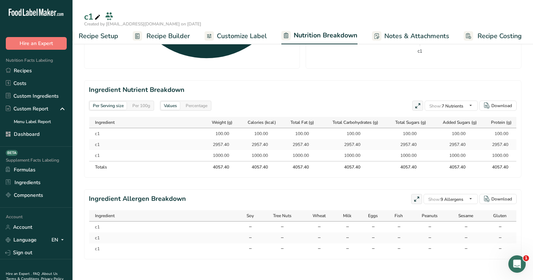
click at [140, 105] on div "Per 100g" at bounding box center [142, 106] width 24 height 8
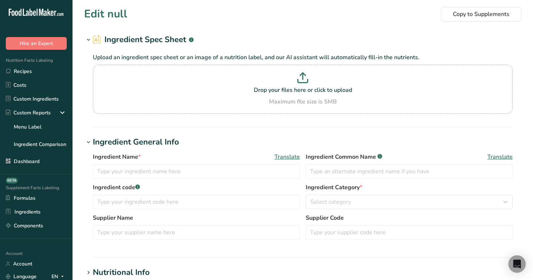
type input "Almond flour"
type input "Beef, grass-fed, ground, raw"
type input "Ground Beef"
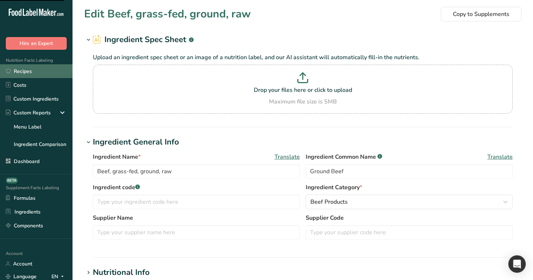
click at [45, 75] on link "Recipes" at bounding box center [36, 71] width 73 height 14
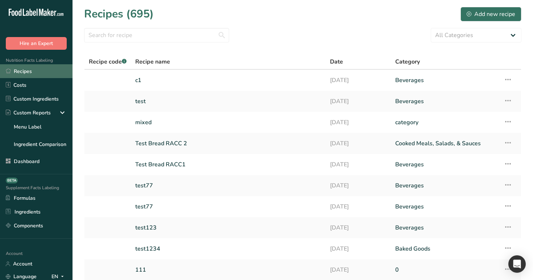
click at [21, 72] on link "Recipes" at bounding box center [36, 71] width 73 height 14
